Goal: Task Accomplishment & Management: Use online tool/utility

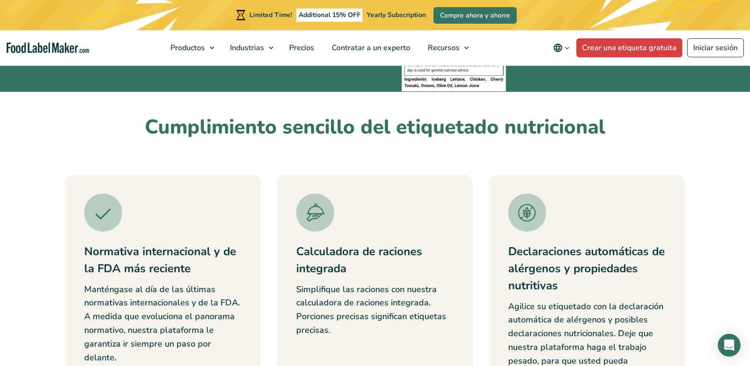
scroll to position [142, 0]
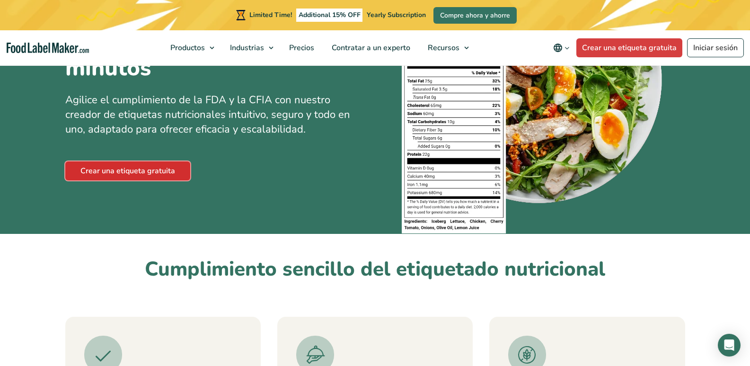
click at [117, 176] on link "Crear una etiqueta gratuita" at bounding box center [127, 170] width 125 height 19
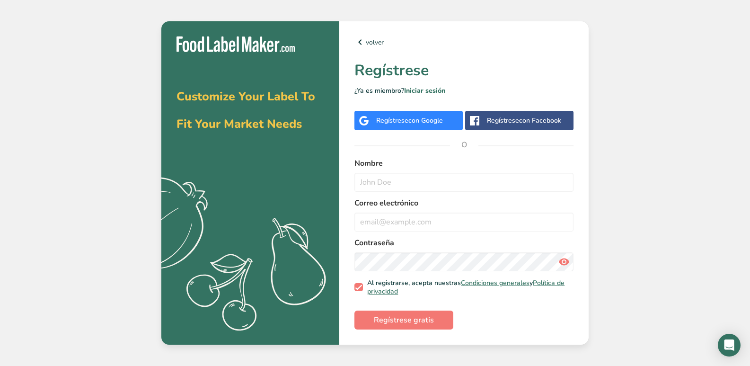
click at [405, 120] on div "Regístrese con Google" at bounding box center [409, 120] width 67 height 10
